Goal: Task Accomplishment & Management: Manage account settings

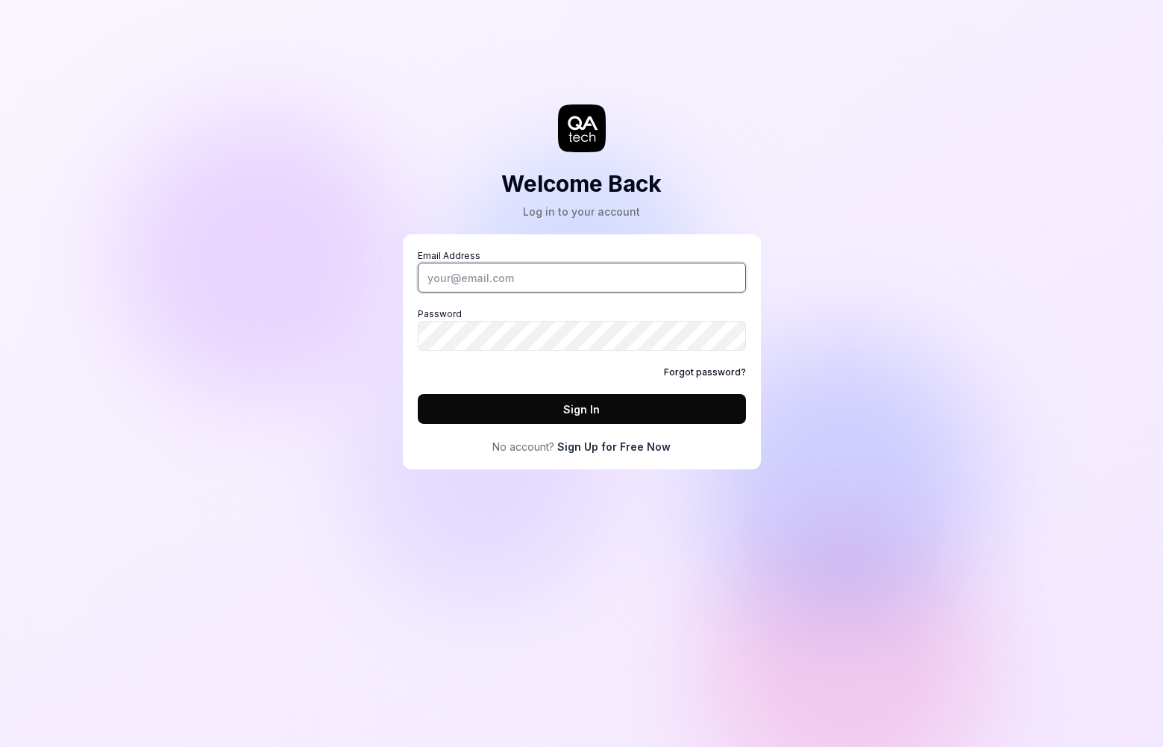
click at [624, 289] on input "Email Address" at bounding box center [582, 278] width 328 height 30
type input "[EMAIL_ADDRESS][DOMAIN_NAME]"
click at [598, 404] on button "Sign In" at bounding box center [582, 409] width 328 height 30
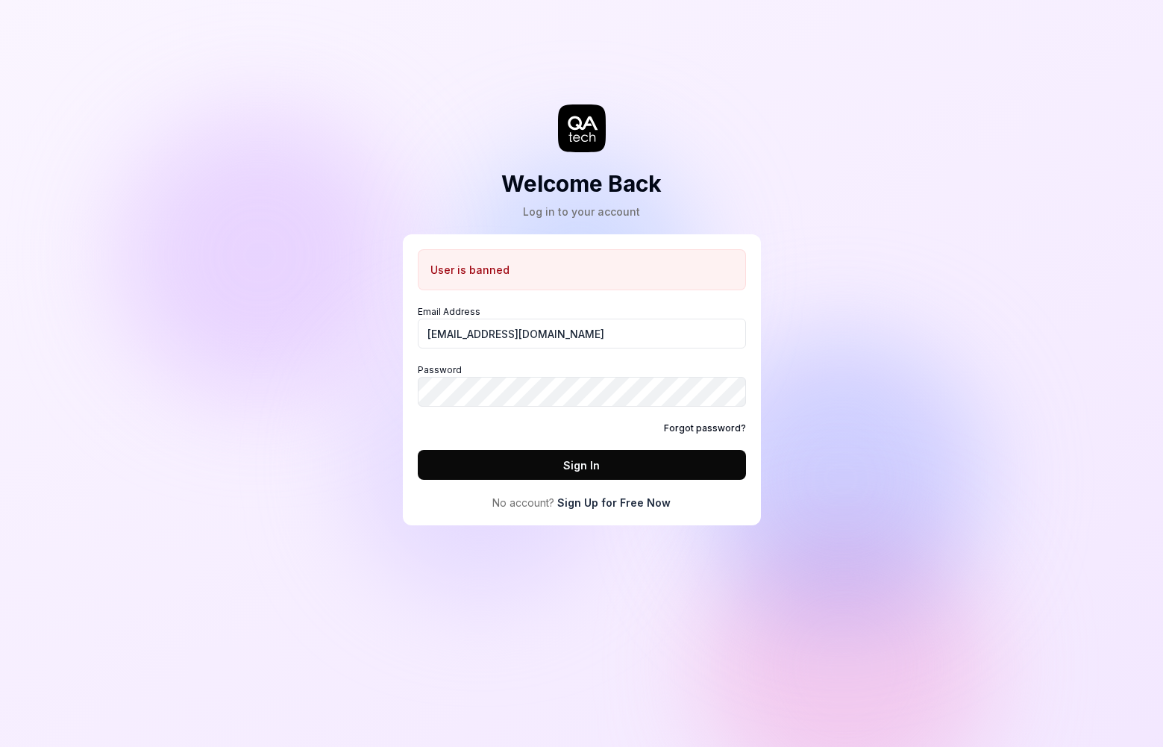
click at [708, 430] on link "Forgot password?" at bounding box center [705, 427] width 82 height 13
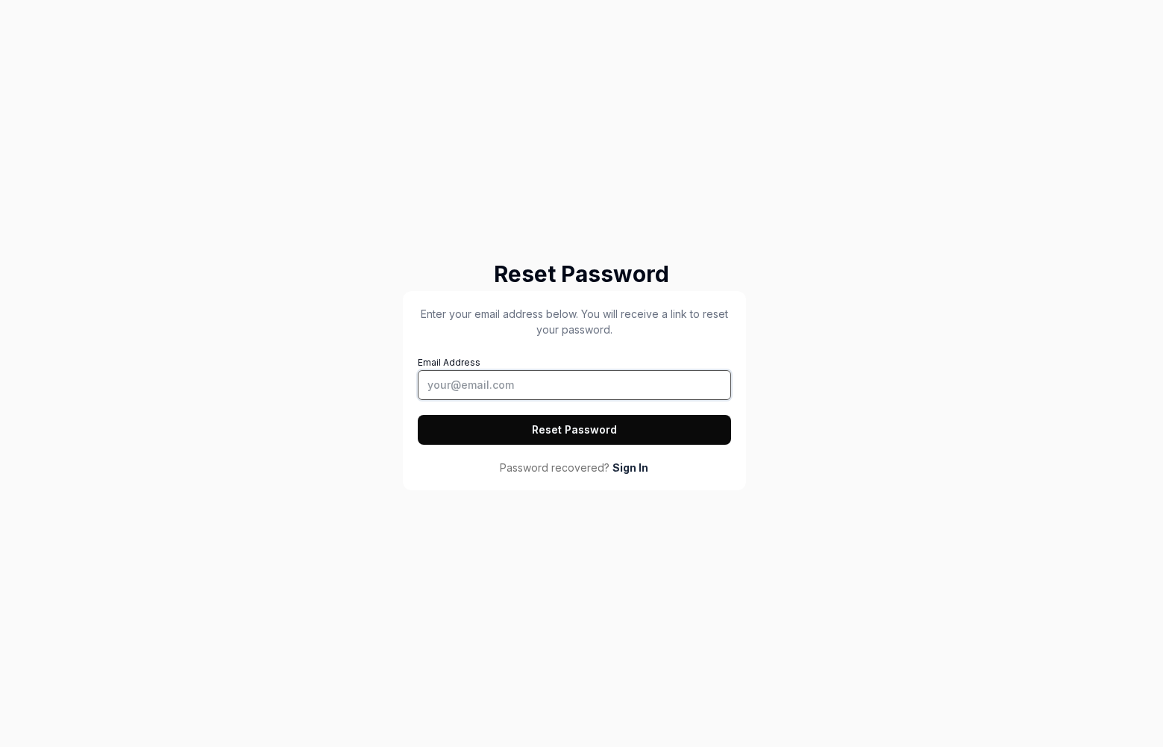
click at [499, 395] on input "Email Address" at bounding box center [575, 385] width 314 height 30
type input "[EMAIL_ADDRESS][DOMAIN_NAME]"
click at [620, 425] on button "Reset Password" at bounding box center [575, 430] width 314 height 30
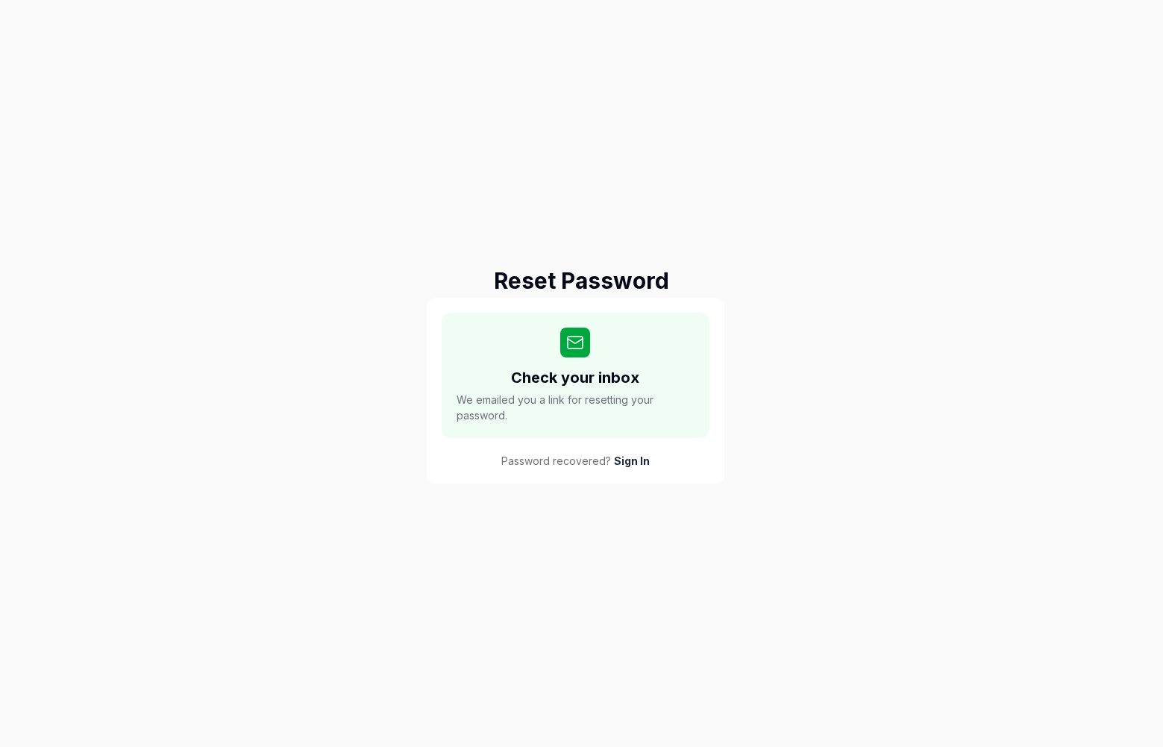
click at [759, 172] on div "Reset Password Check your inbox We emailed you a link for resetting your passwo…" at bounding box center [581, 373] width 1163 height 747
click at [730, 141] on div "Reset Password Check your inbox We emailed you a link for resetting your passwo…" at bounding box center [581, 373] width 1163 height 747
click at [594, 138] on div "Reset Password Check your inbox We emailed you a link for resetting your passwo…" at bounding box center [581, 373] width 1163 height 747
drag, startPoint x: 315, startPoint y: 185, endPoint x: 306, endPoint y: 183, distance: 9.2
click at [307, 184] on div "Reset Password Check your inbox We emailed you a link for resetting your passwo…" at bounding box center [581, 373] width 1163 height 747
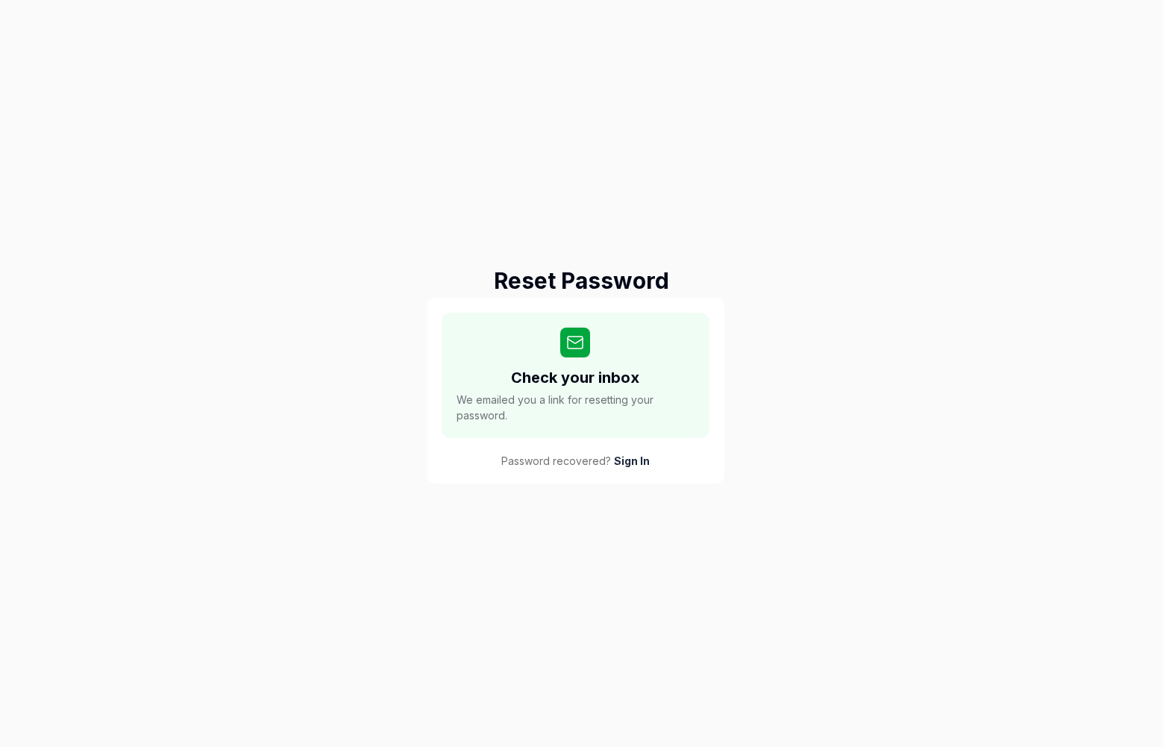
drag, startPoint x: 333, startPoint y: 179, endPoint x: 368, endPoint y: 182, distance: 35.2
click at [333, 181] on div "Reset Password Check your inbox We emailed you a link for resetting your passwo…" at bounding box center [581, 373] width 1163 height 747
drag, startPoint x: 432, startPoint y: 180, endPoint x: 552, endPoint y: 178, distance: 120.1
click at [437, 180] on div "Reset Password Check your inbox We emailed you a link for resetting your passwo…" at bounding box center [581, 373] width 1163 height 747
click at [617, 180] on div "Reset Password Check your inbox We emailed you a link for resetting your passwo…" at bounding box center [581, 373] width 1163 height 747
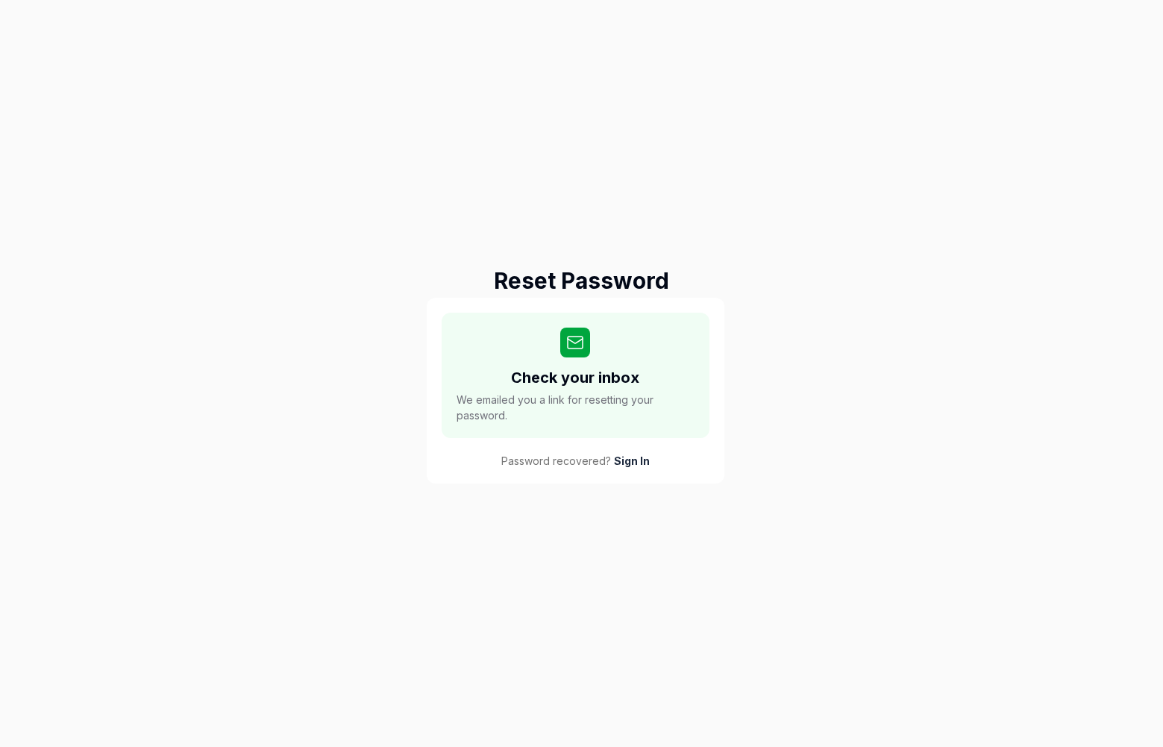
drag, startPoint x: 514, startPoint y: 208, endPoint x: 565, endPoint y: 196, distance: 52.8
click at [519, 207] on div "Reset Password Check your inbox We emailed you a link for resetting your passwo…" at bounding box center [581, 373] width 1163 height 747
click at [642, 181] on div "Reset Password Check your inbox We emailed you a link for resetting your passwo…" at bounding box center [581, 373] width 1163 height 747
click at [671, 240] on div "Reset Password Check your inbox We emailed you a link for resetting your passwo…" at bounding box center [581, 373] width 1163 height 747
drag, startPoint x: 512, startPoint y: 213, endPoint x: 524, endPoint y: 207, distance: 13.7
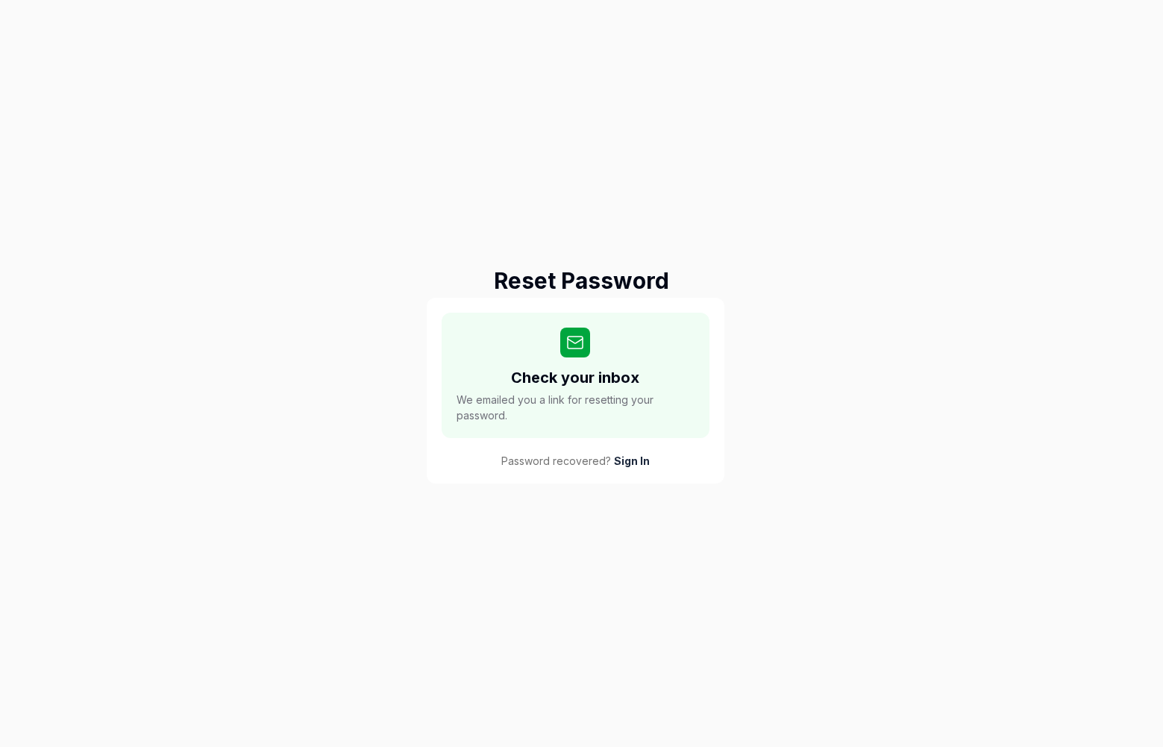
click at [512, 212] on div "Reset Password Check your inbox We emailed you a link for resetting your passwo…" at bounding box center [581, 373] width 1163 height 747
drag, startPoint x: 587, startPoint y: 189, endPoint x: 618, endPoint y: 186, distance: 30.7
click at [588, 189] on div "Reset Password Check your inbox We emailed you a link for resetting your passwo…" at bounding box center [581, 373] width 1163 height 747
click at [622, 219] on div "Reset Password Check your inbox We emailed you a link for resetting your passwo…" at bounding box center [581, 373] width 1163 height 747
click at [792, 254] on div "Reset Password Check your inbox We emailed you a link for resetting your passwo…" at bounding box center [581, 373] width 1163 height 747
